Goal: Information Seeking & Learning: Compare options

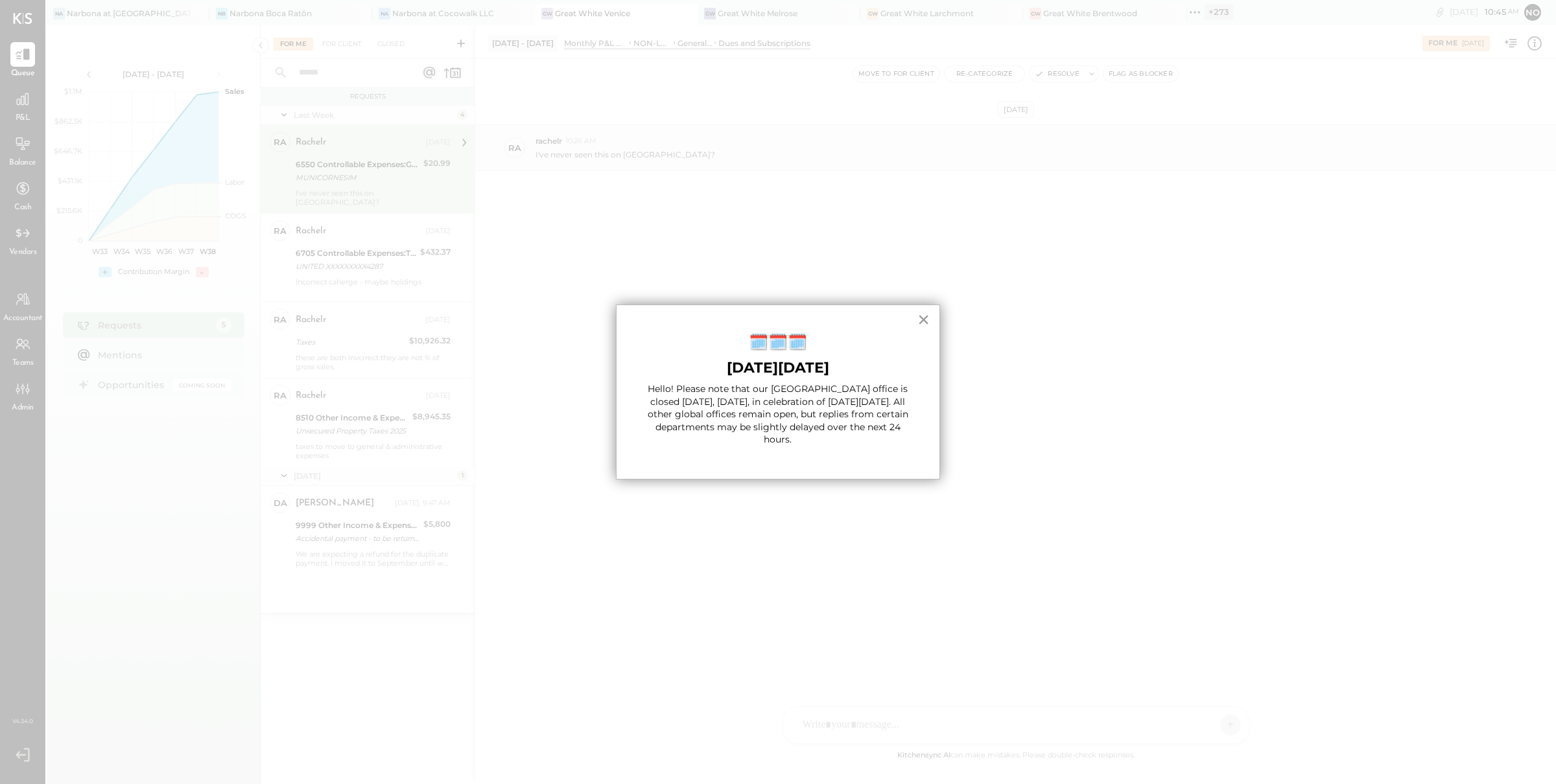
click at [925, 322] on button "×" at bounding box center [923, 319] width 12 height 21
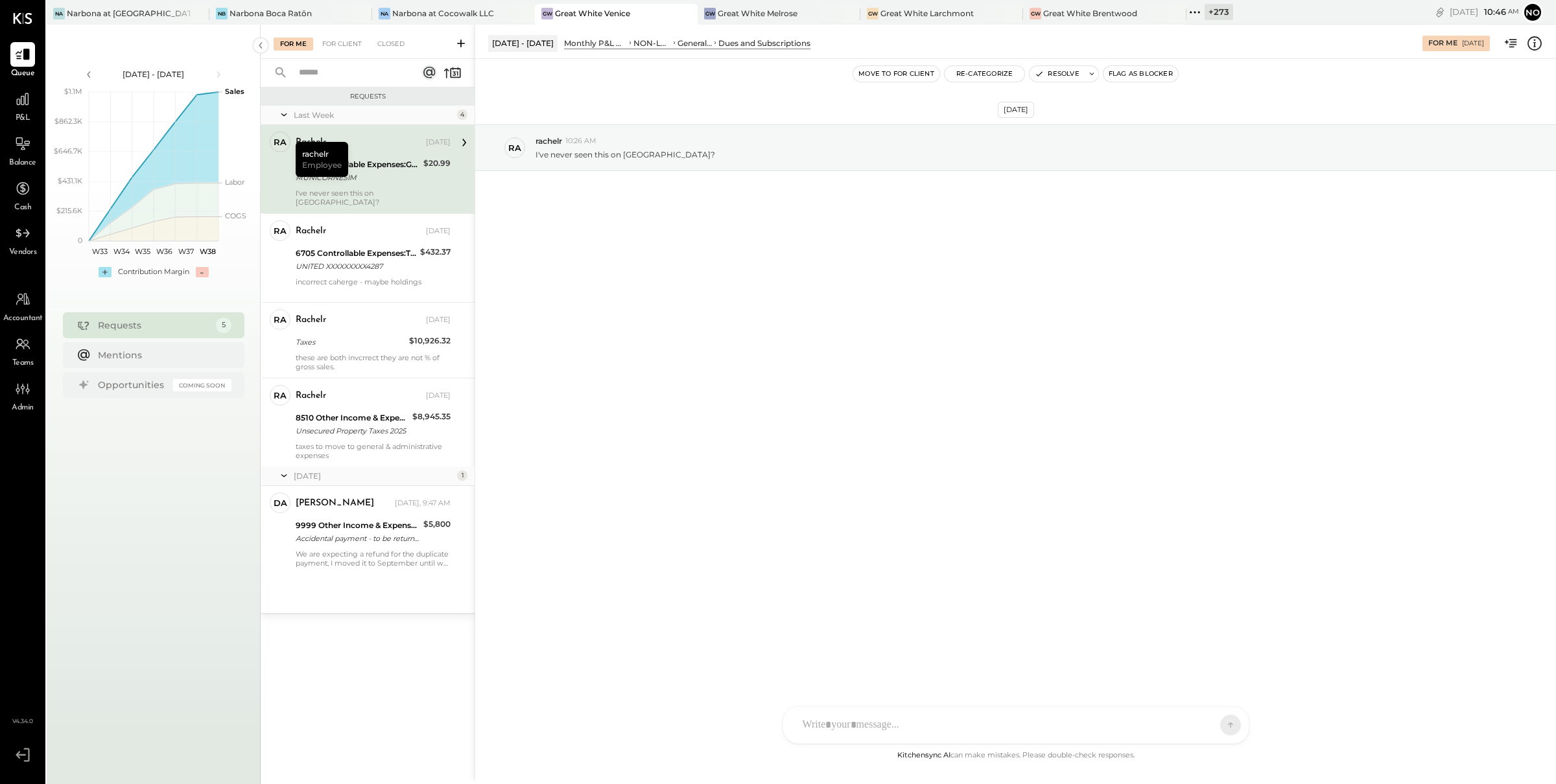
click at [1187, 12] on icon at bounding box center [1195, 12] width 17 height 17
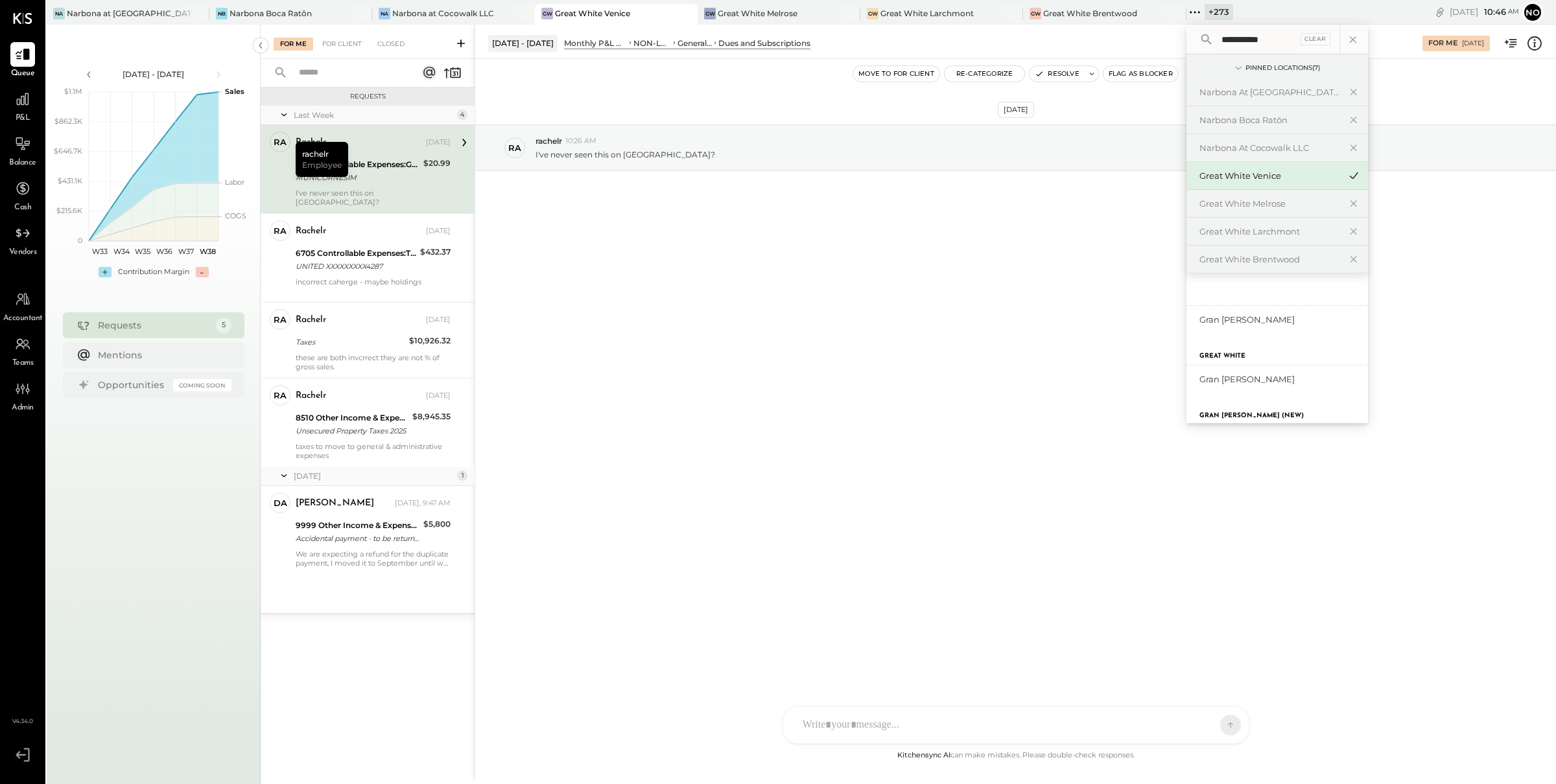
scroll to position [40, 0]
type input "**********"
click at [1252, 394] on div "Gran [PERSON_NAME] (New)" at bounding box center [1270, 400] width 140 height 12
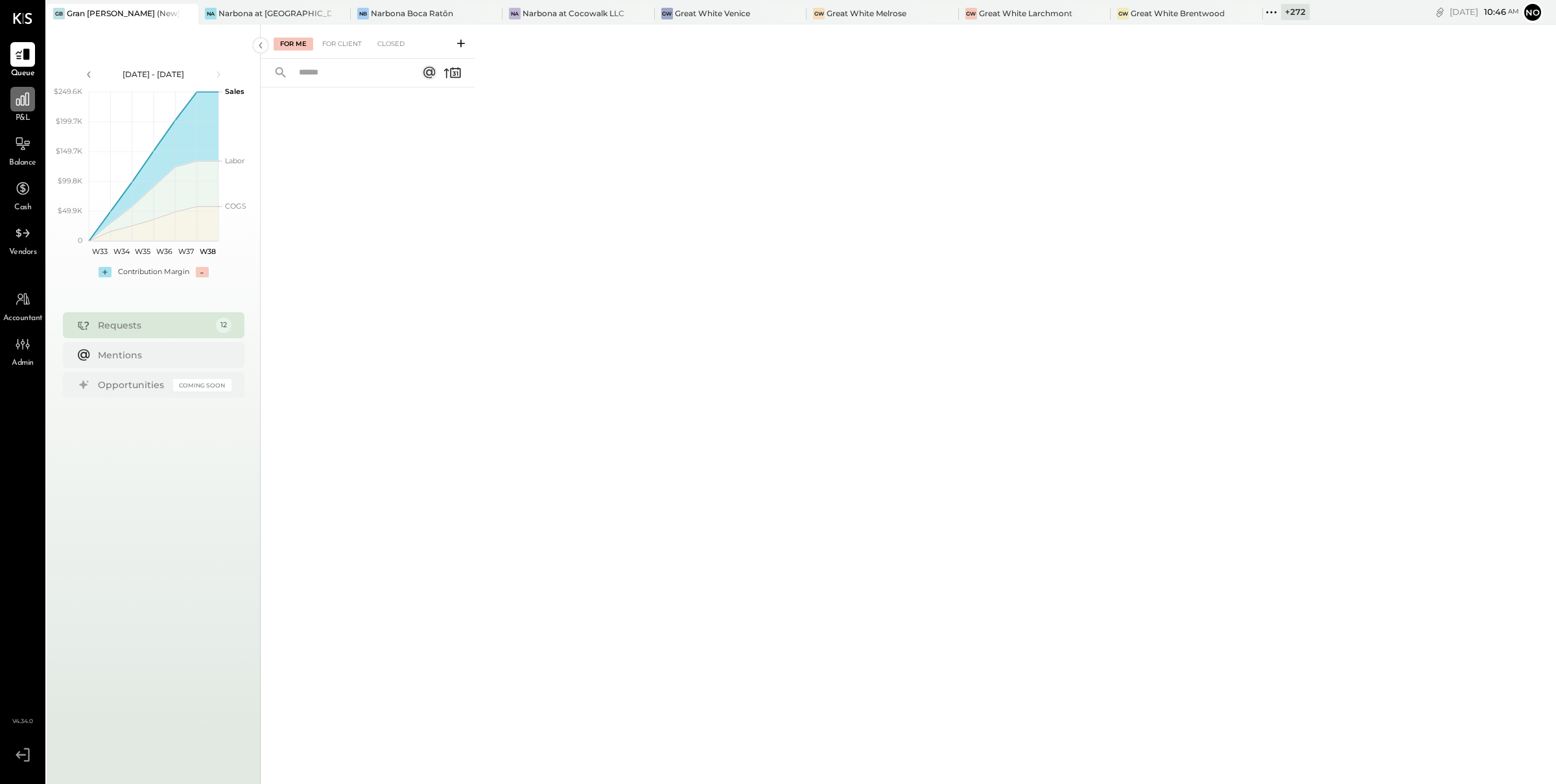
click at [18, 103] on icon at bounding box center [22, 99] width 13 height 13
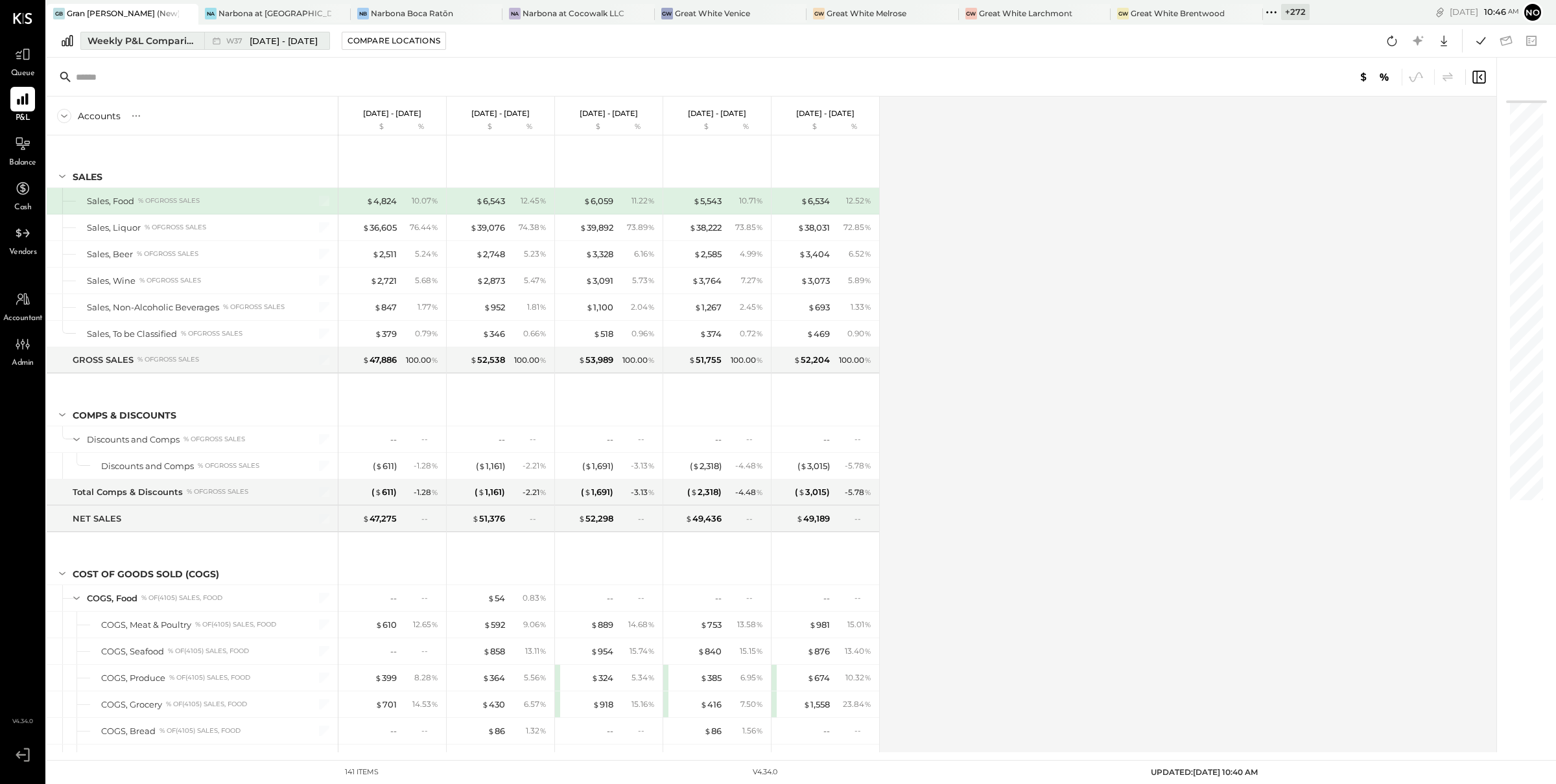
click at [168, 41] on div "Weekly P&L Comparison" at bounding box center [142, 41] width 109 height 13
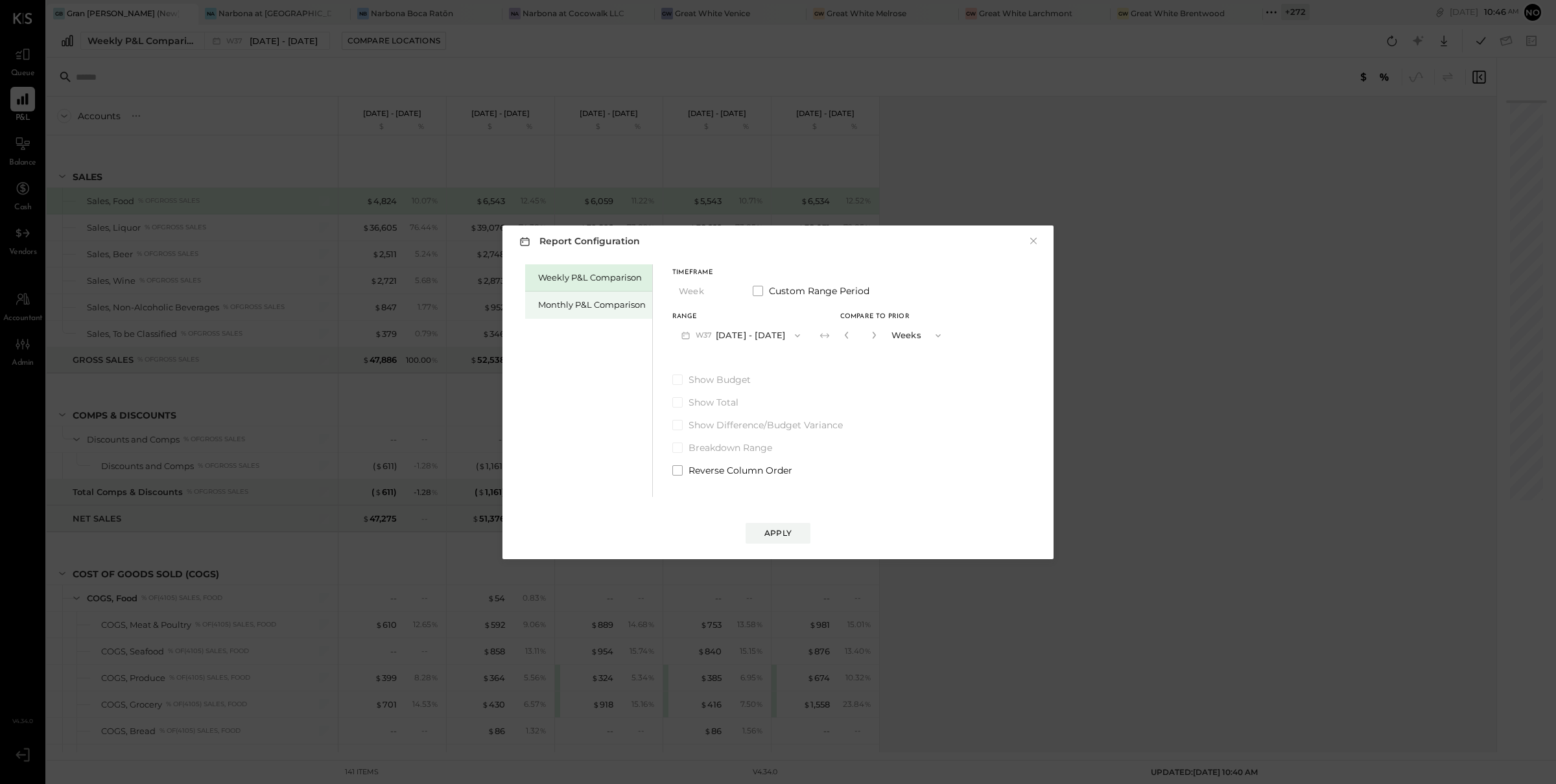
click at [551, 304] on div "Monthly P&L Comparison" at bounding box center [591, 304] width 108 height 12
click at [736, 331] on button "M09 [DATE] - [DATE]" at bounding box center [741, 335] width 137 height 24
click at [738, 367] on span "[DATE] - [DATE]" at bounding box center [735, 364] width 61 height 11
click at [830, 340] on div "Compare" at bounding box center [850, 338] width 42 height 11
click at [870, 339] on icon "button" at bounding box center [874, 335] width 8 height 8
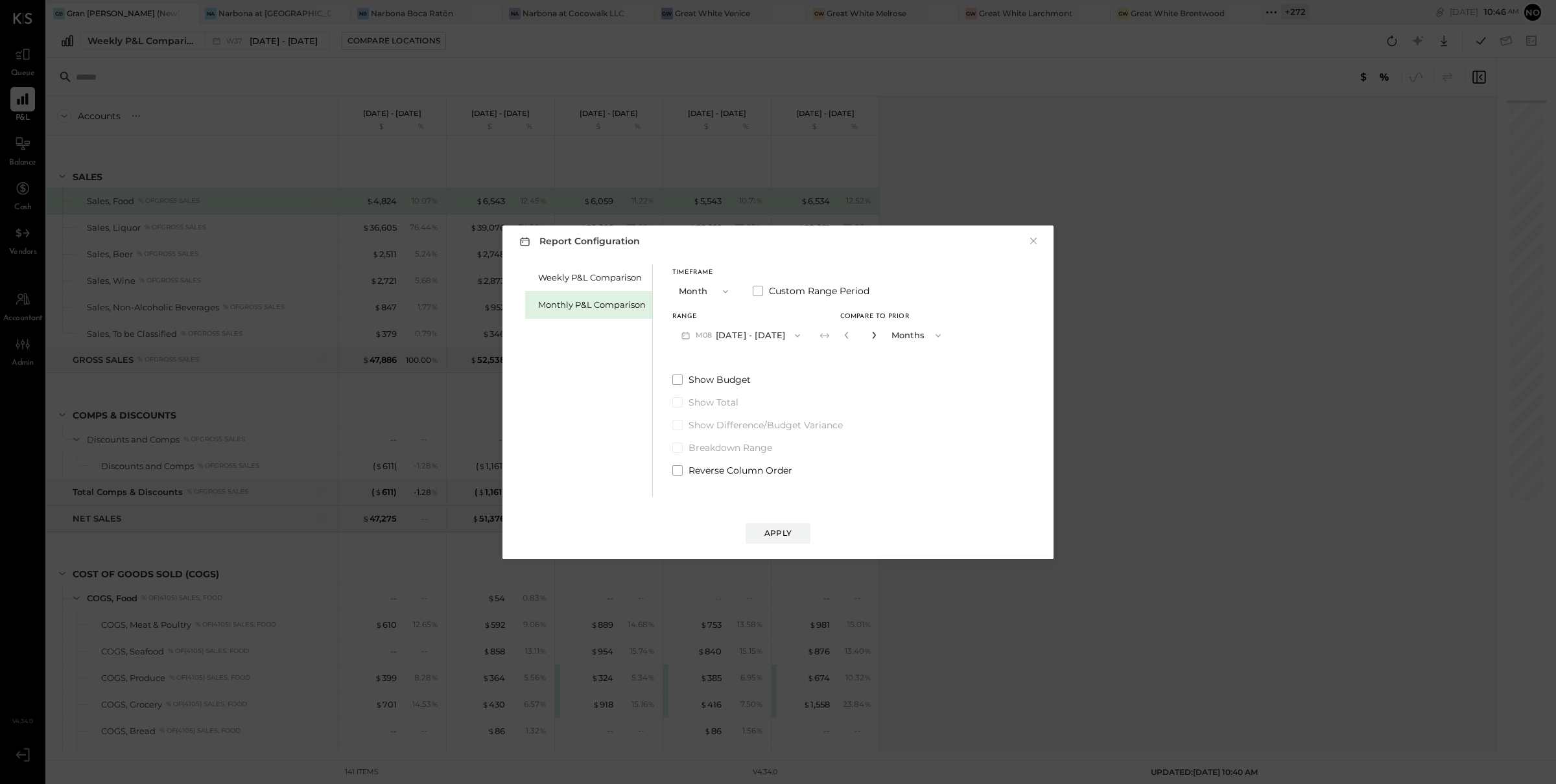
click at [870, 339] on icon "button" at bounding box center [874, 335] width 8 height 8
type input "*"
click at [785, 534] on div "Apply" at bounding box center [778, 533] width 27 height 11
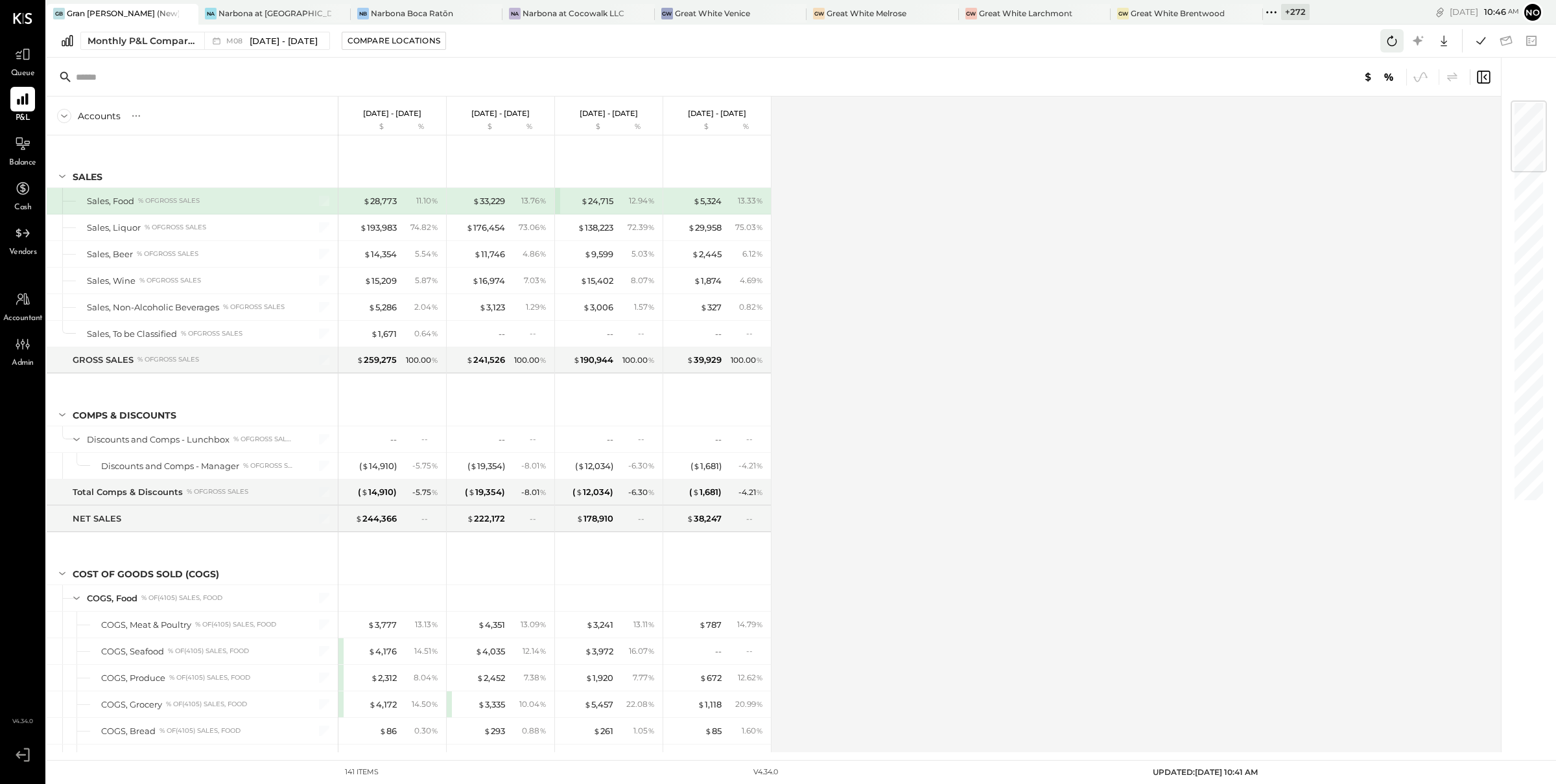
click at [1391, 40] on icon at bounding box center [1392, 41] width 17 height 17
click at [1478, 43] on icon at bounding box center [1480, 40] width 9 height 7
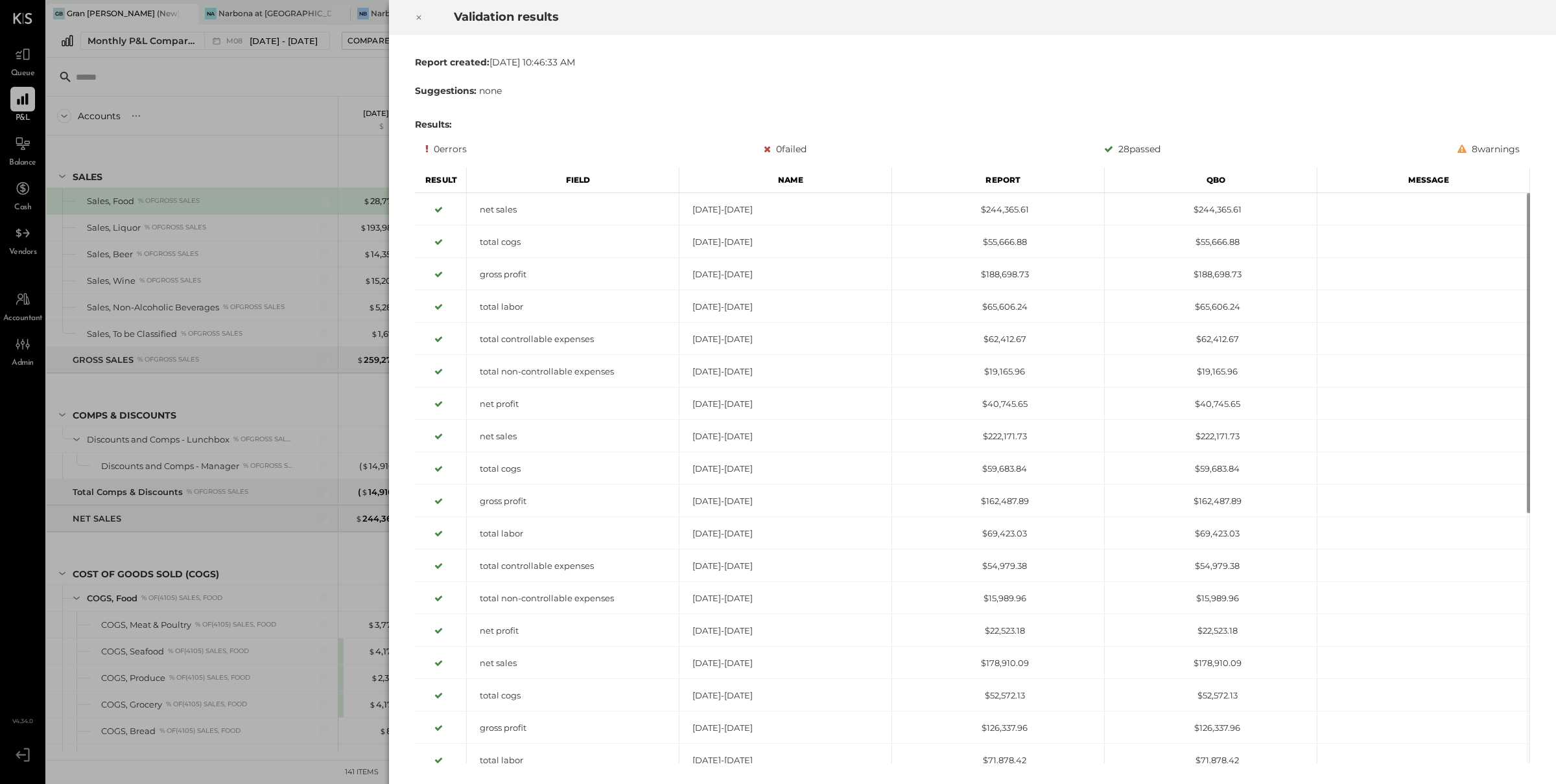
click at [415, 19] on icon at bounding box center [419, 18] width 8 height 16
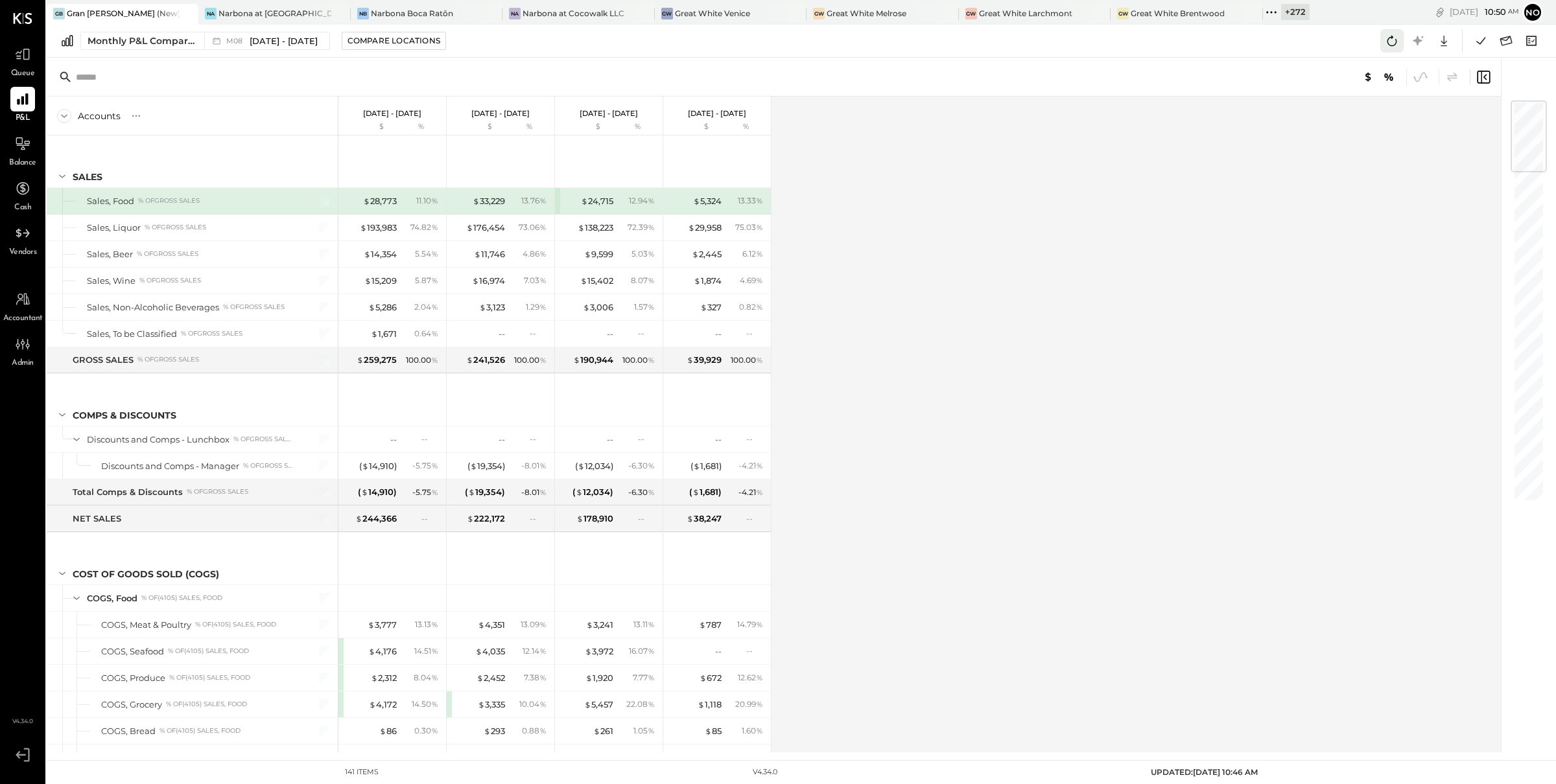
click at [1390, 40] on icon at bounding box center [1392, 41] width 17 height 17
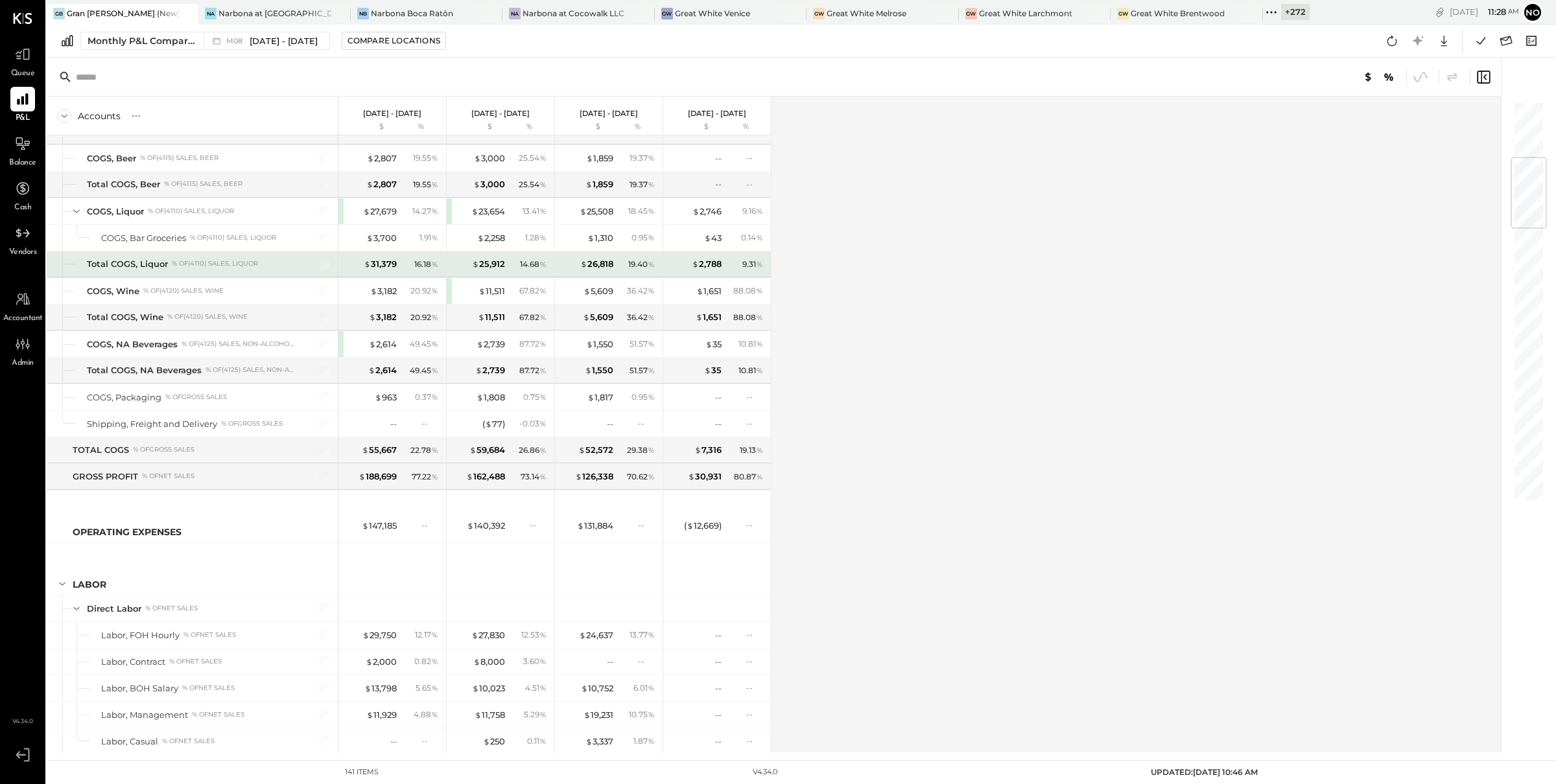
scroll to position [736, 0]
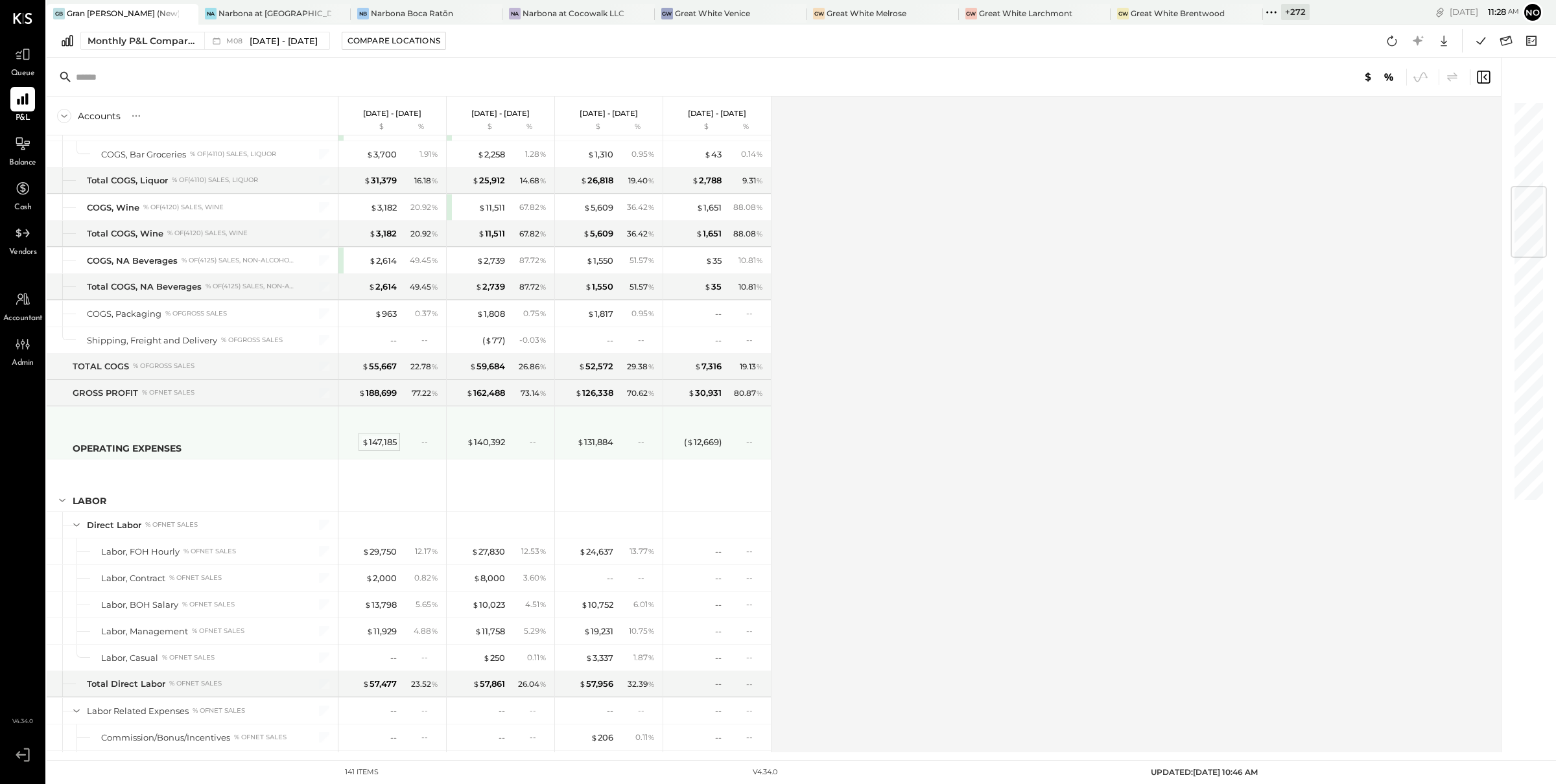
click at [376, 448] on div "$ 147,185" at bounding box center [379, 442] width 35 height 12
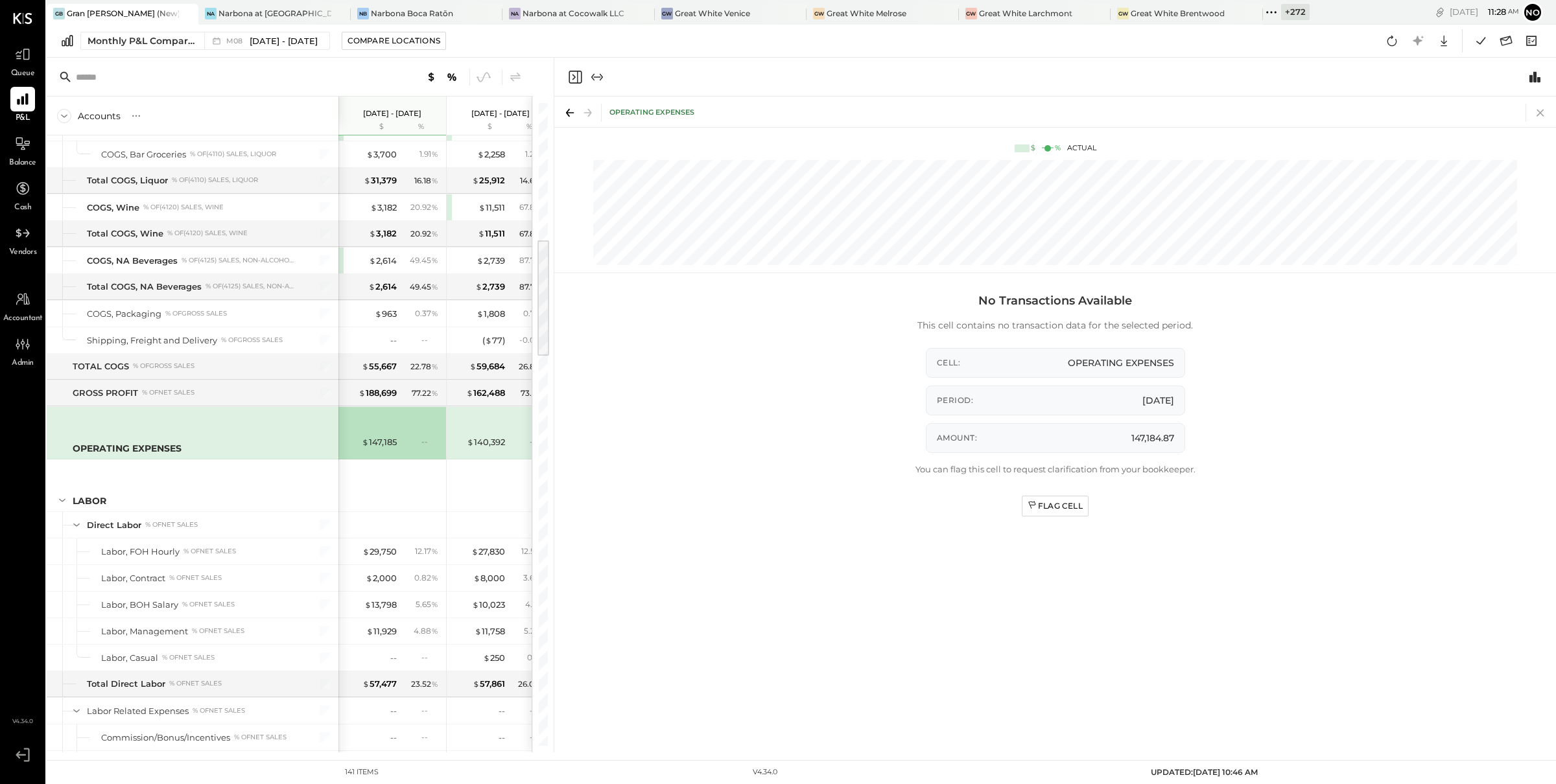
click at [1535, 113] on icon at bounding box center [1541, 112] width 18 height 18
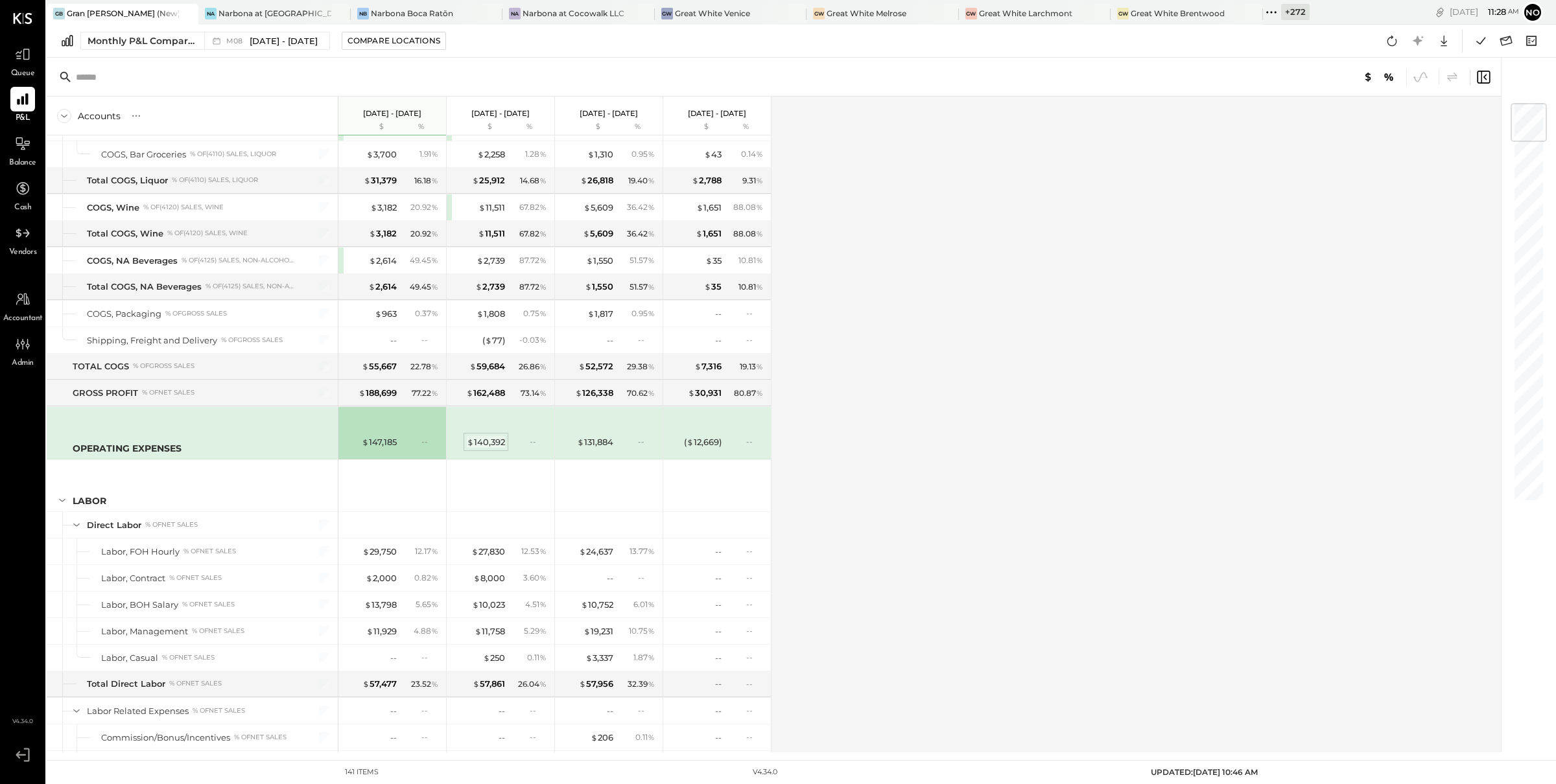
click at [494, 446] on div "$ 140,392" at bounding box center [486, 442] width 38 height 12
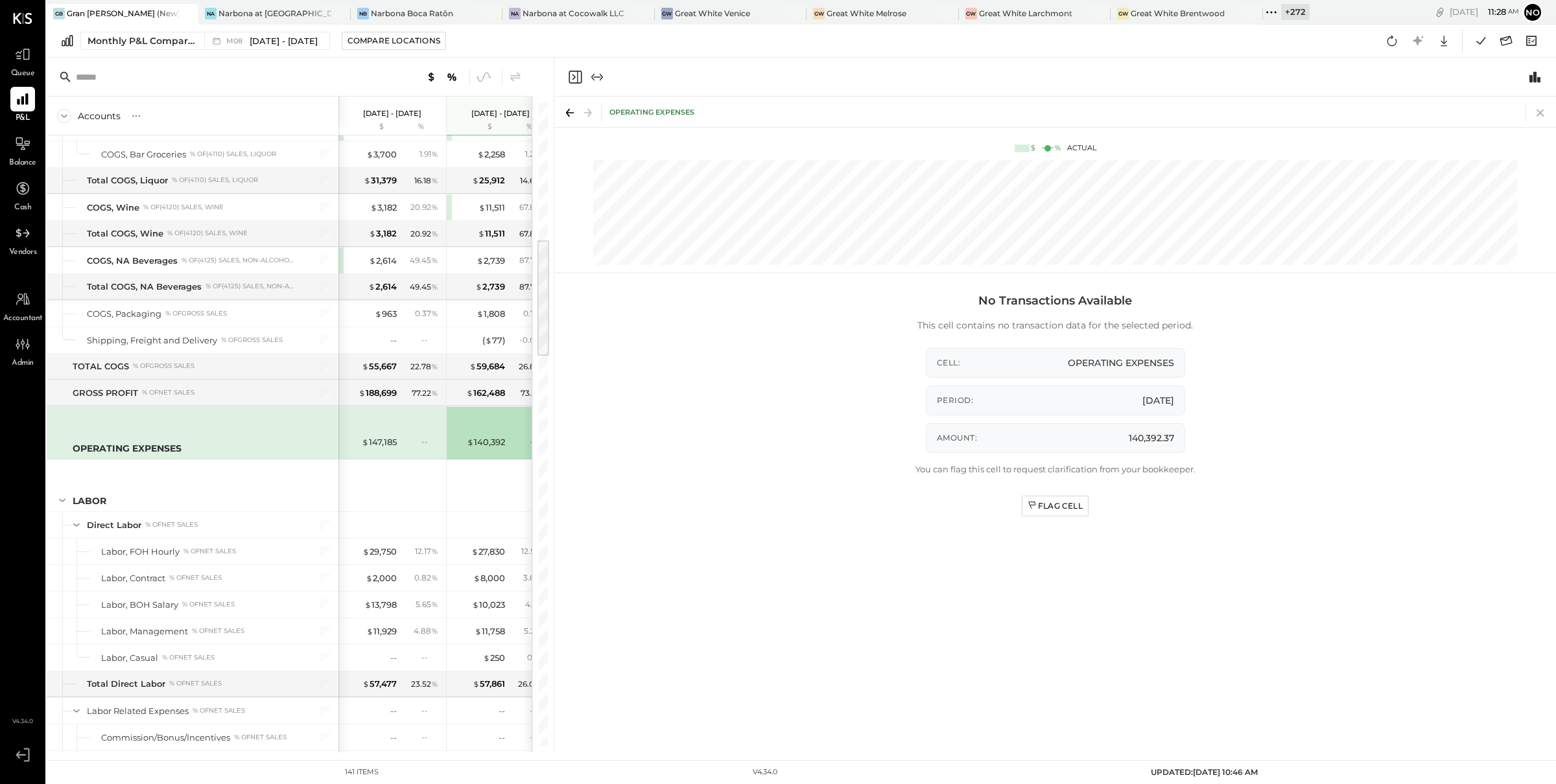
click at [1538, 110] on icon at bounding box center [1540, 112] width 7 height 7
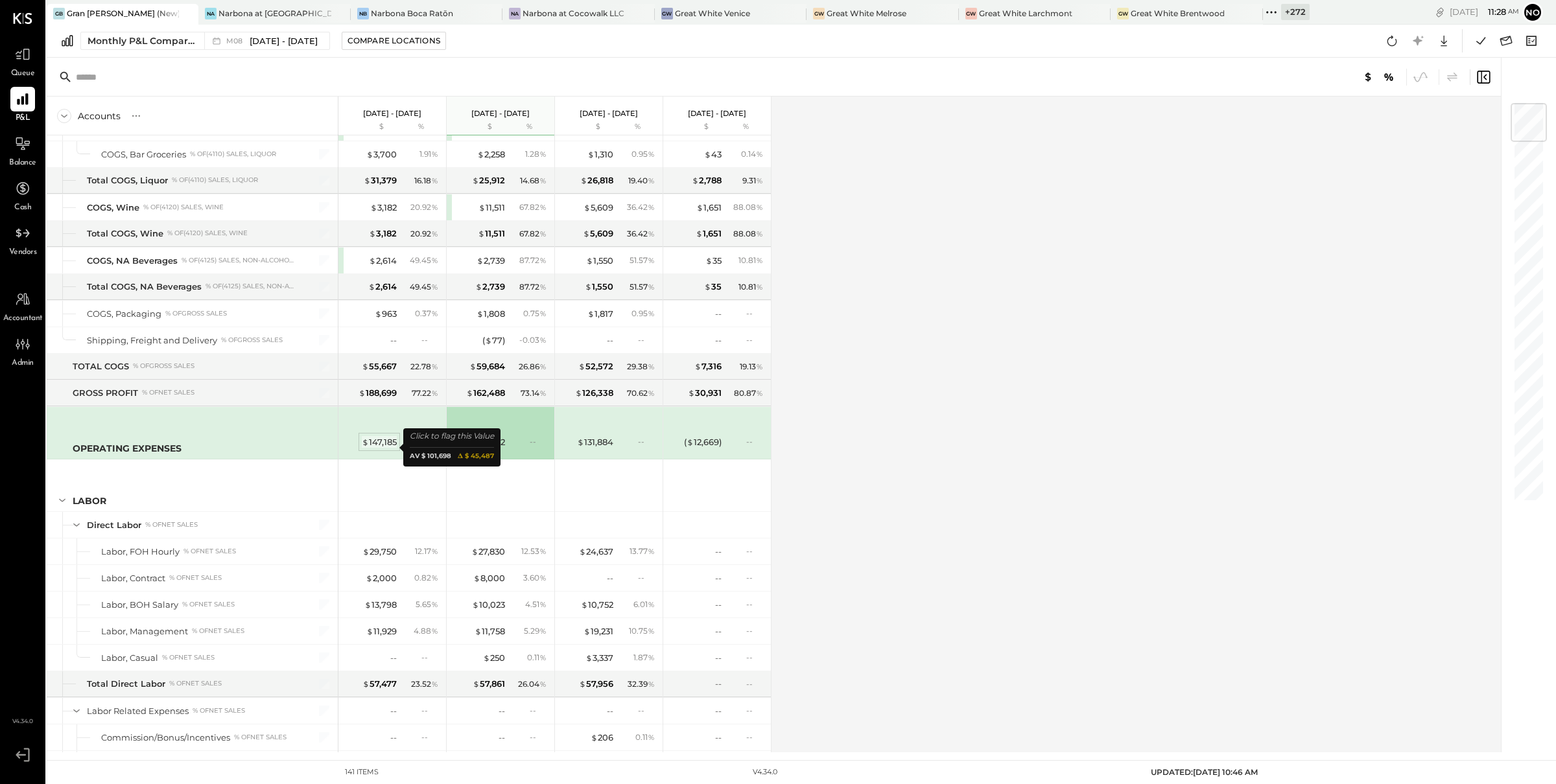
click at [363, 445] on span "$" at bounding box center [365, 441] width 7 height 10
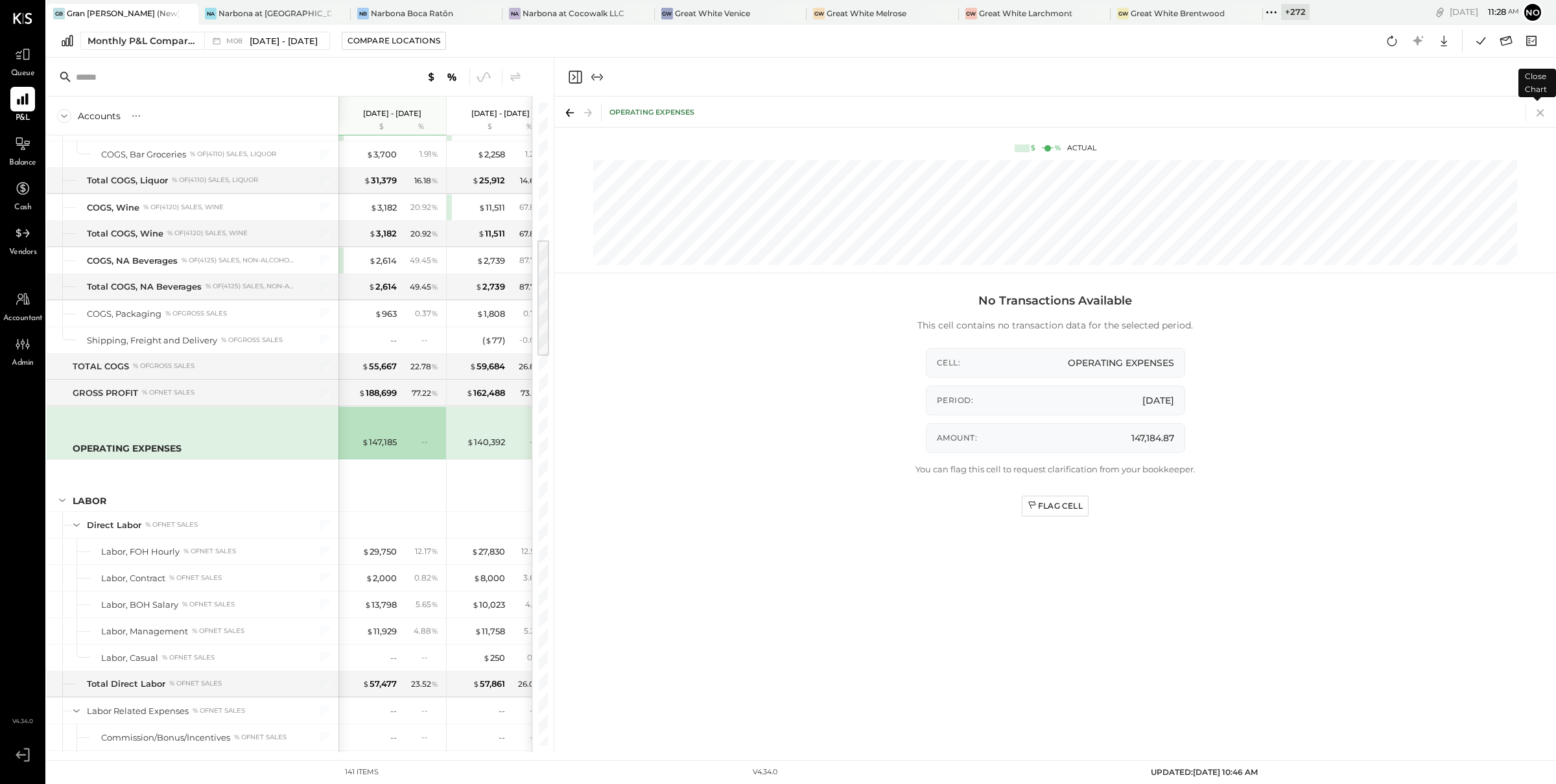
click at [1541, 112] on icon at bounding box center [1540, 112] width 7 height 7
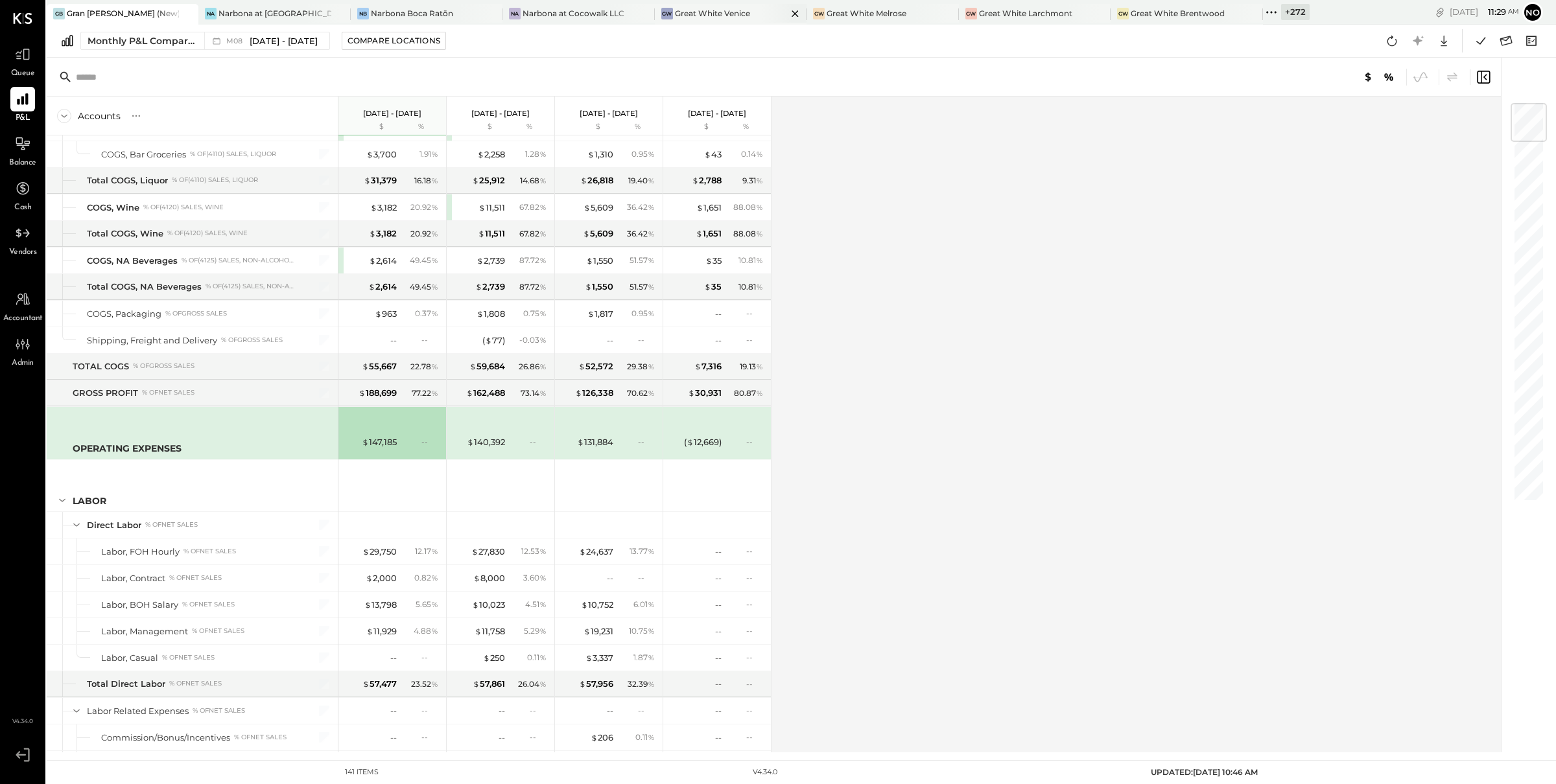
click at [726, 13] on div "Great White Venice" at bounding box center [713, 14] width 75 height 11
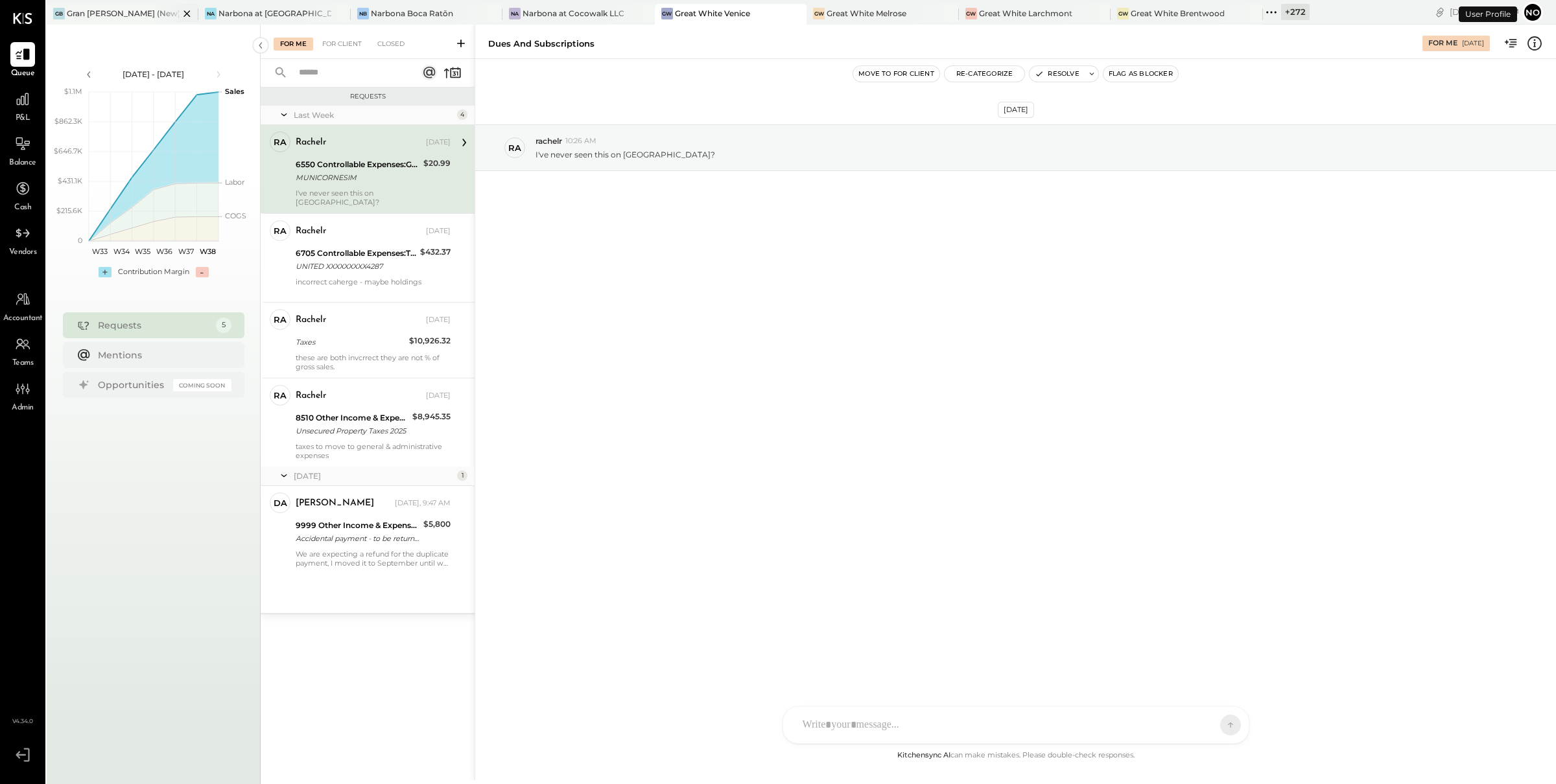
click at [113, 14] on div "Gran [PERSON_NAME] (New)" at bounding box center [123, 14] width 112 height 11
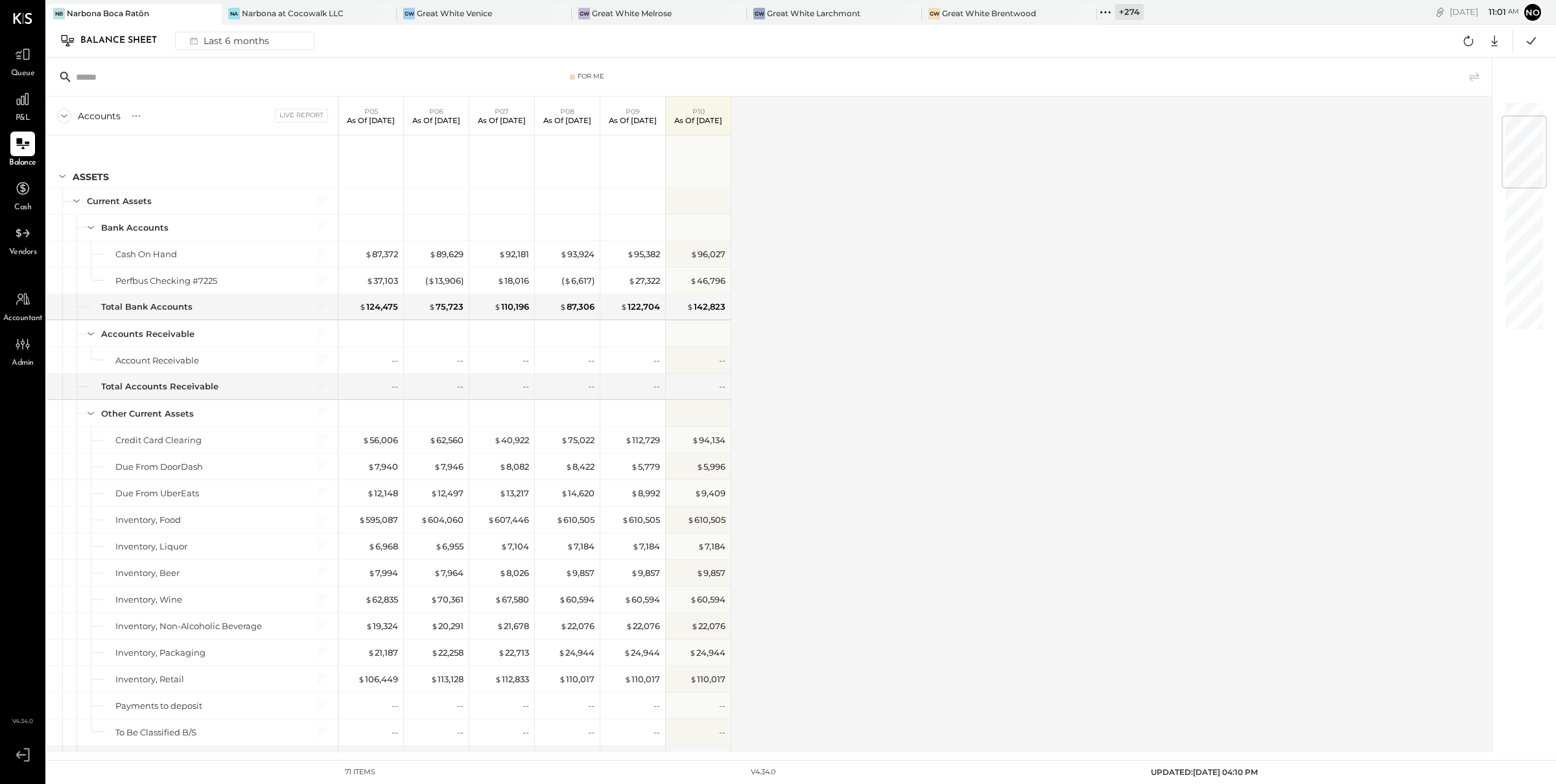
scroll to position [125, 0]
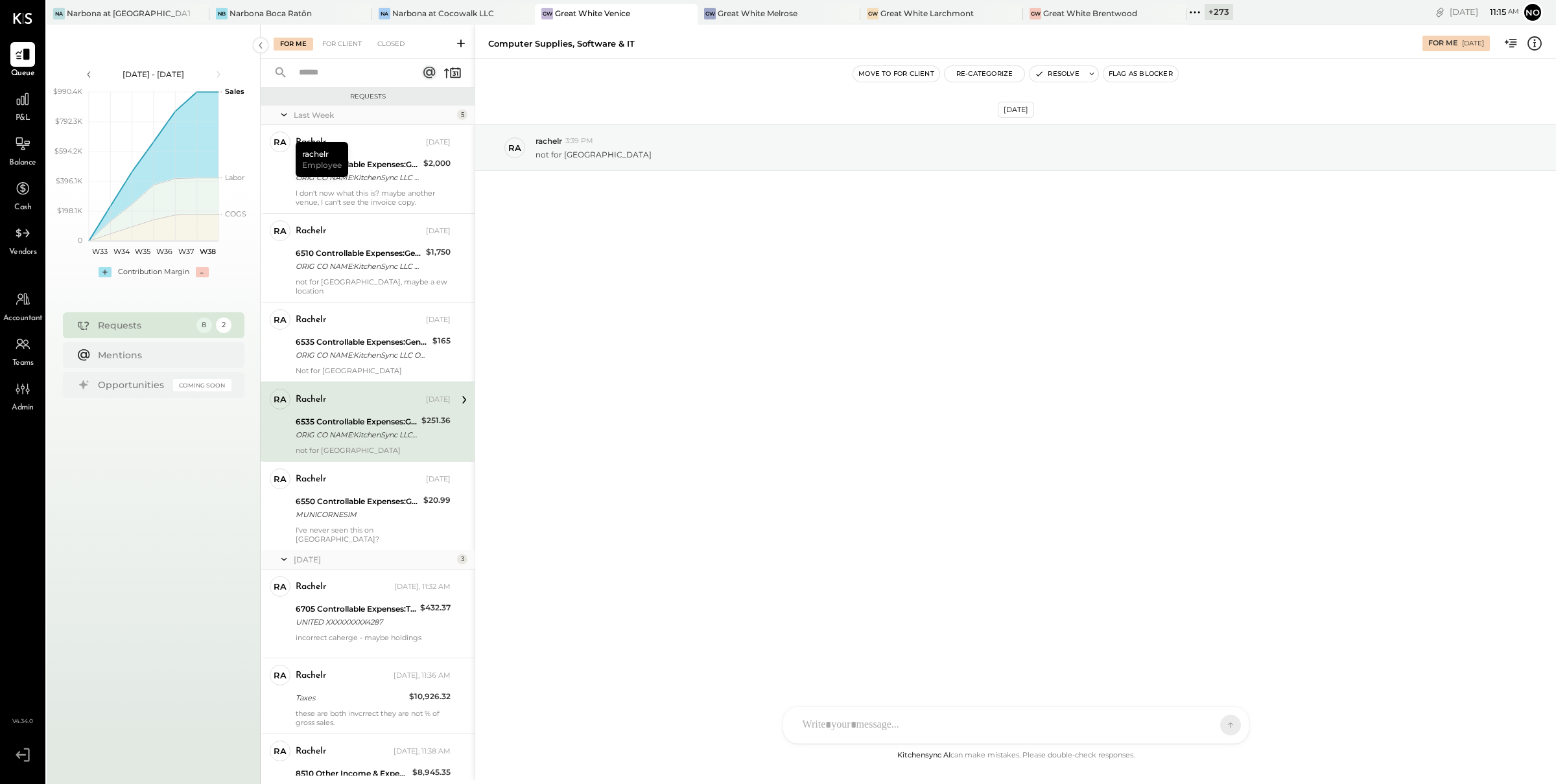
click at [1187, 12] on icon at bounding box center [1195, 12] width 17 height 17
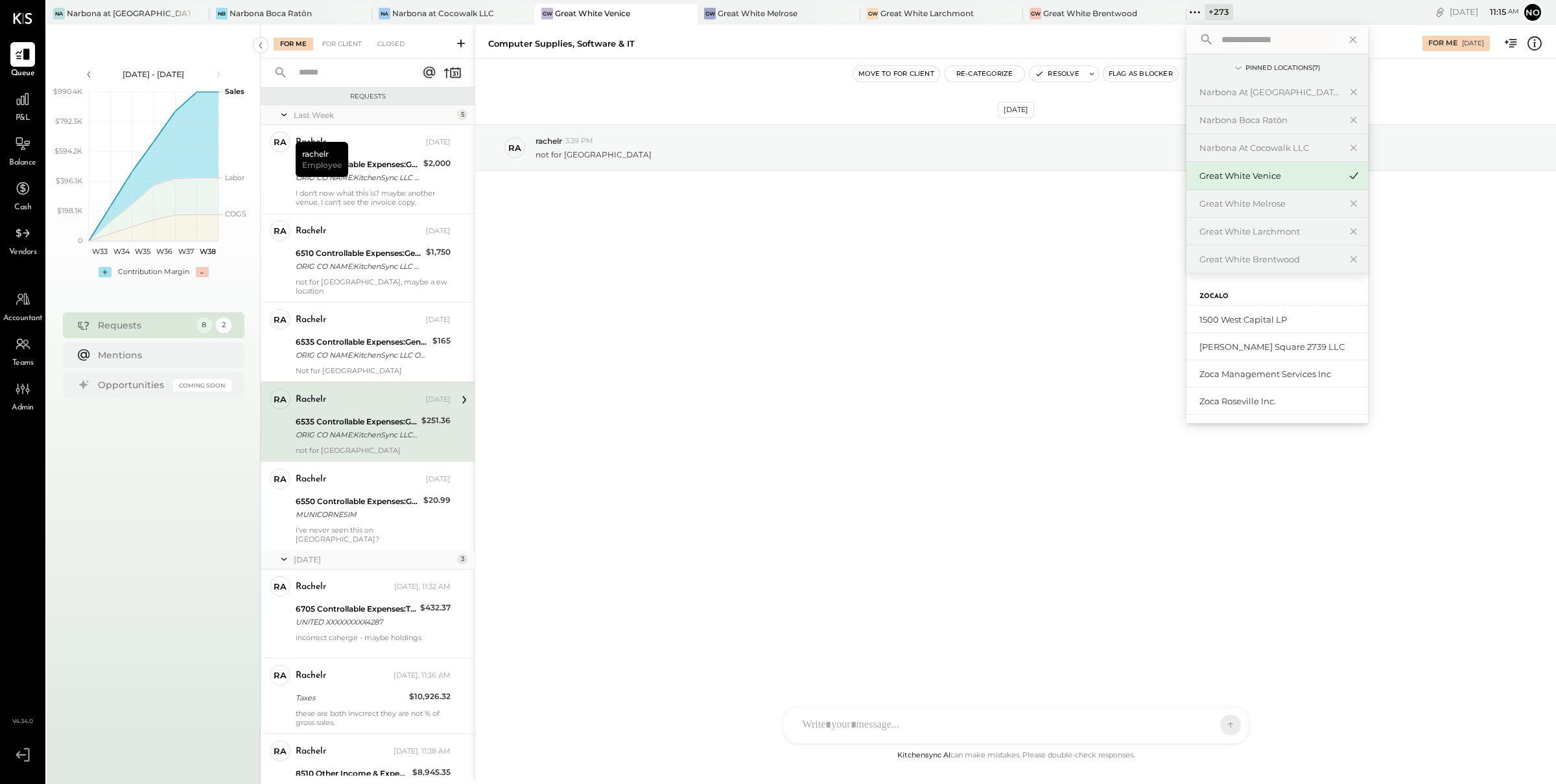
click at [1231, 33] on input "text" at bounding box center [1276, 39] width 120 height 23
type input "**********"
click at [1263, 399] on div "Gran [PERSON_NAME] (New)" at bounding box center [1270, 400] width 140 height 12
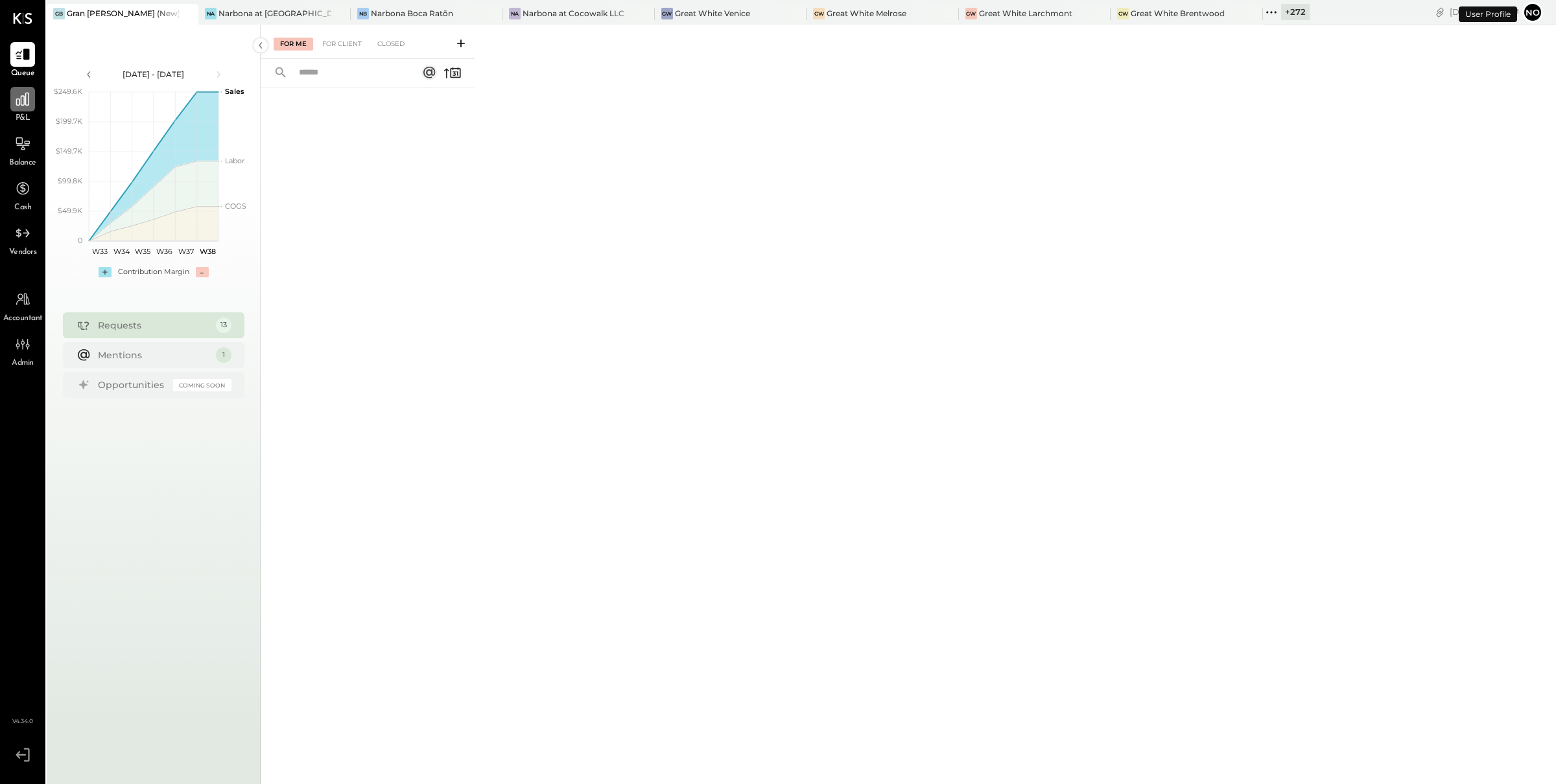
click at [23, 99] on icon at bounding box center [22, 99] width 13 height 13
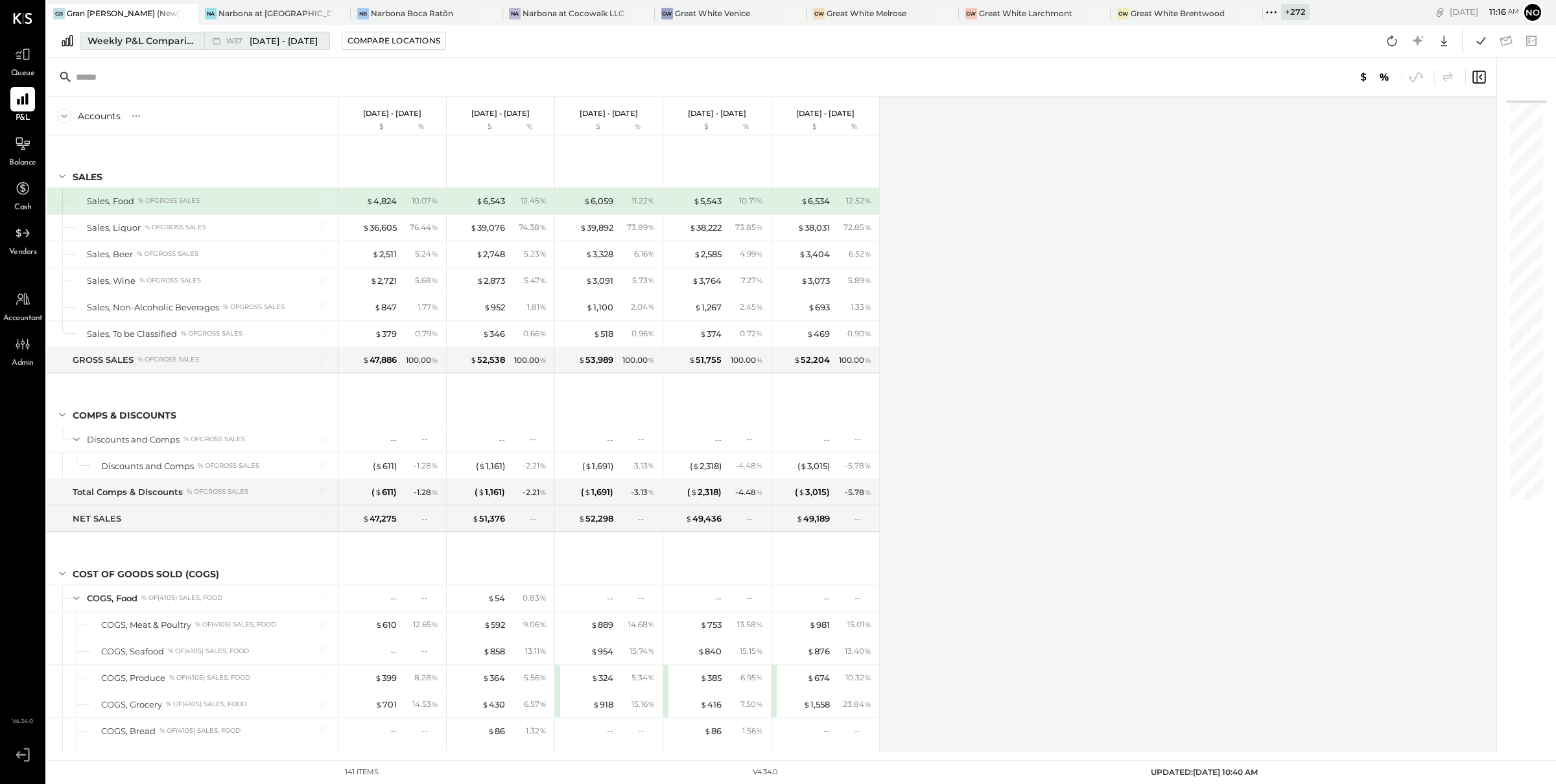
click at [167, 38] on div "Weekly P&L Comparison" at bounding box center [142, 41] width 109 height 13
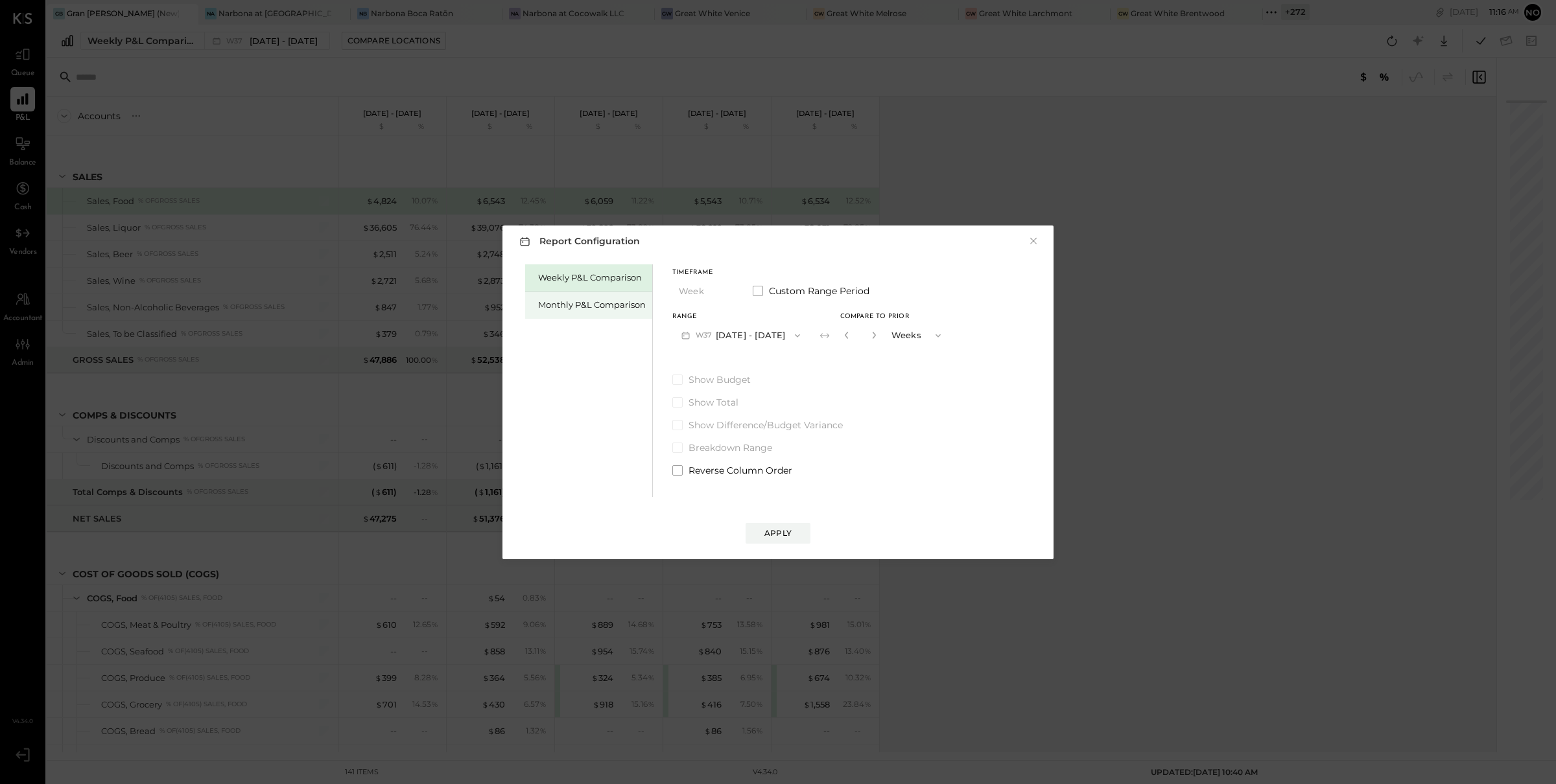
click at [558, 304] on div "Monthly P&L Comparison" at bounding box center [591, 304] width 108 height 12
click at [775, 334] on button "M09 [DATE] - [DATE]" at bounding box center [741, 335] width 137 height 24
click at [757, 364] on span "[DATE] - [DATE]" at bounding box center [735, 364] width 61 height 11
click at [842, 339] on div "Compare" at bounding box center [850, 338] width 42 height 11
click at [870, 333] on icon "button" at bounding box center [874, 335] width 8 height 8
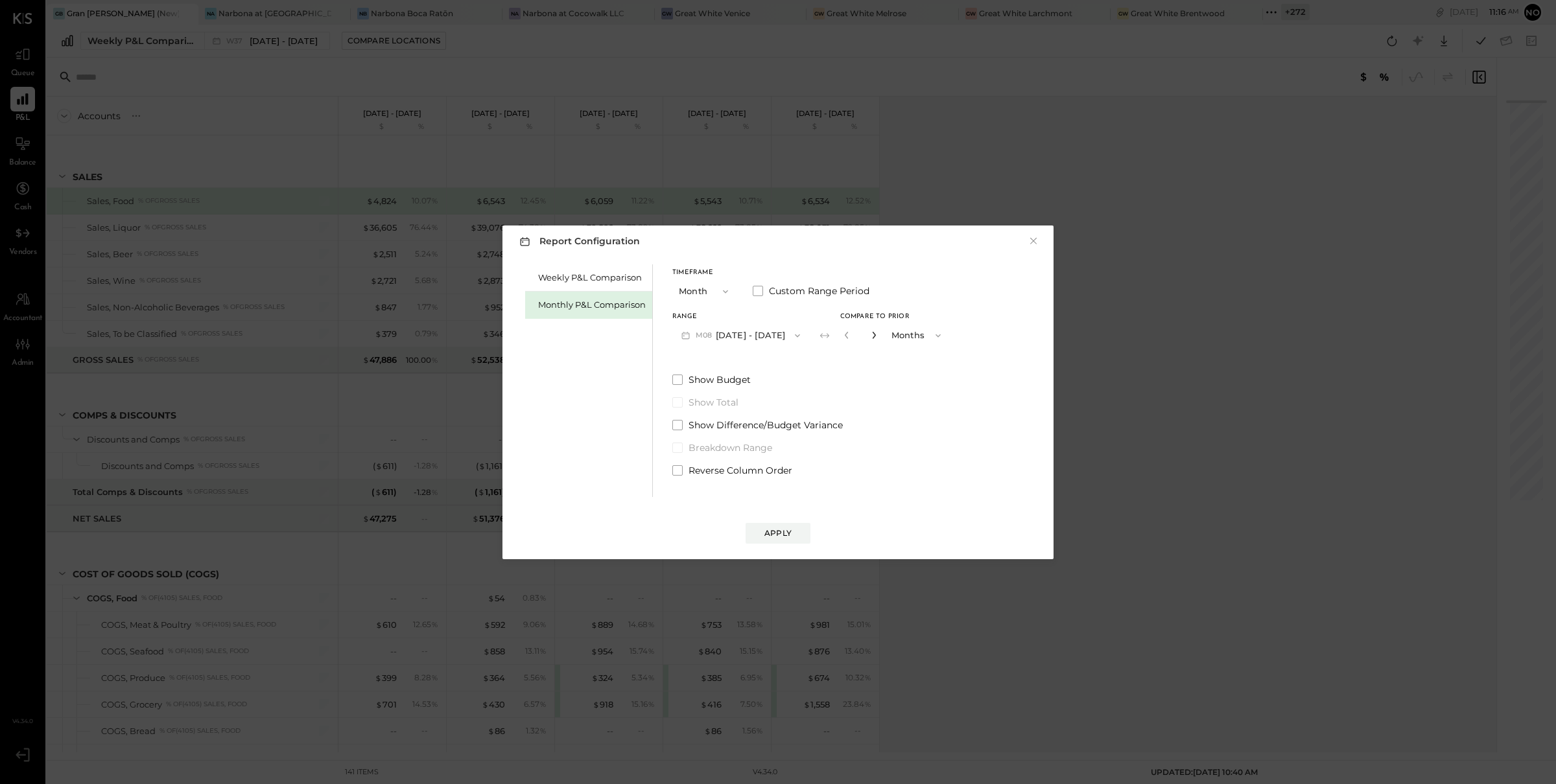
click at [870, 333] on icon "button" at bounding box center [874, 335] width 8 height 8
click at [870, 334] on icon "button" at bounding box center [874, 335] width 8 height 8
type input "*"
click at [788, 530] on div "Apply" at bounding box center [778, 533] width 27 height 11
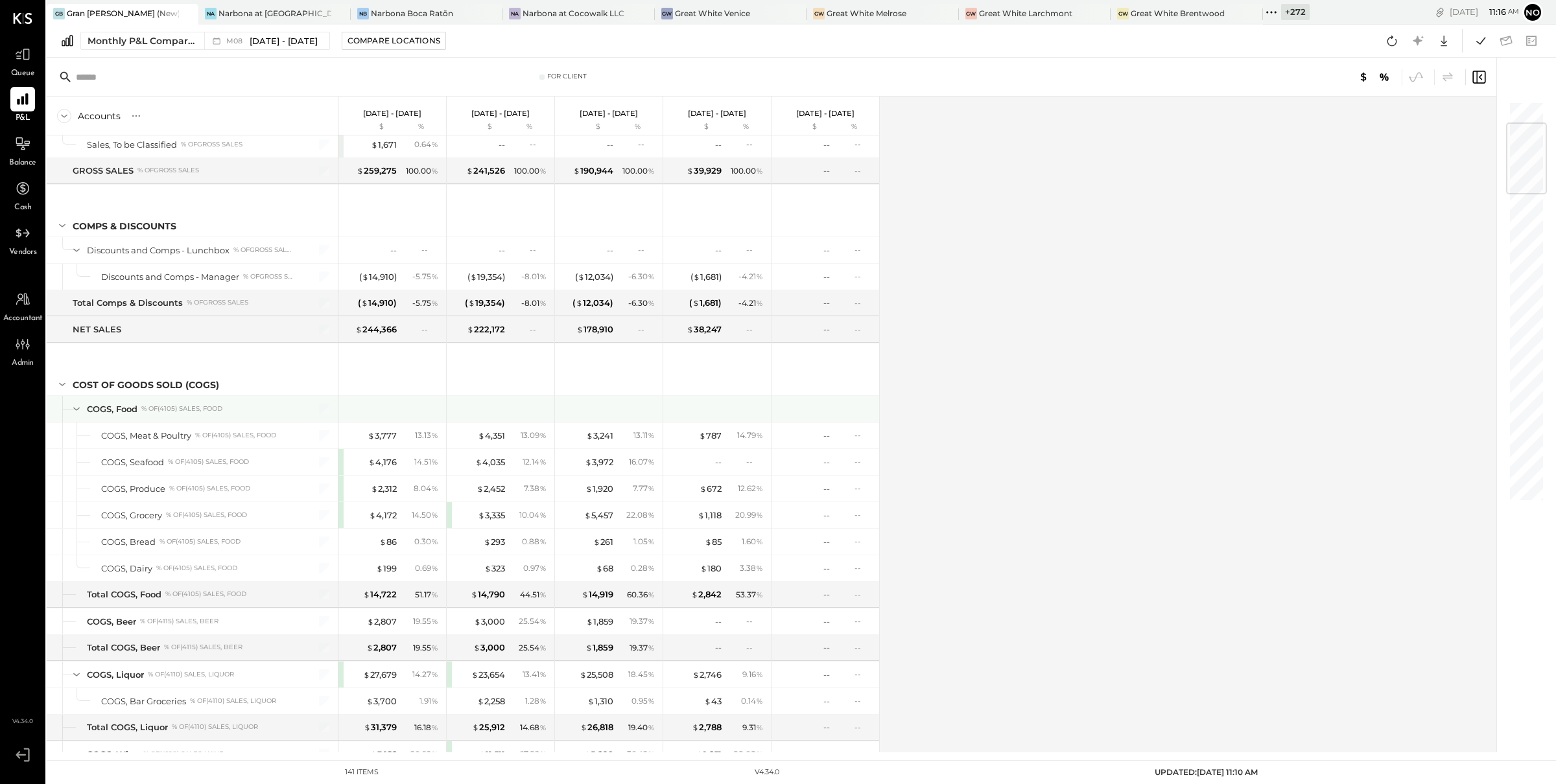
scroll to position [219, 0]
